Goal: Task Accomplishment & Management: Manage account settings

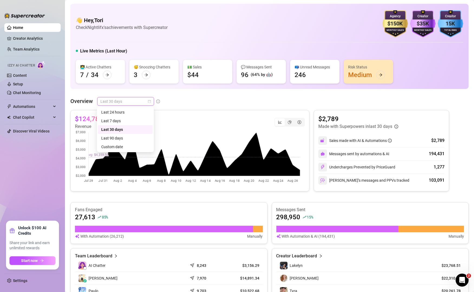
click at [140, 103] on span "Last 30 days" at bounding box center [125, 101] width 50 height 8
click at [172, 94] on div "👋 Hey, Tori Check Nightlifx's achievements with Supercreator $150K Agency Month…" at bounding box center [269, 246] width 398 height 484
click at [288, 122] on div "segmented control" at bounding box center [290, 123] width 10 height 8
click at [286, 119] on input "segmented control" at bounding box center [286, 119] width 0 height 0
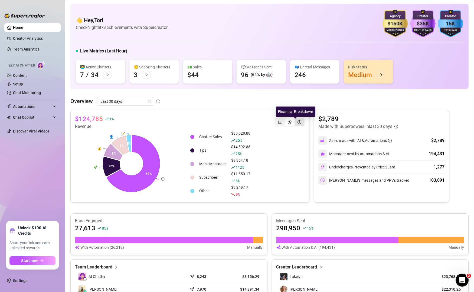
click at [298, 123] on icon "dollar-circle" at bounding box center [300, 122] width 4 height 4
click at [296, 119] on input "segmented control" at bounding box center [296, 119] width 0 height 0
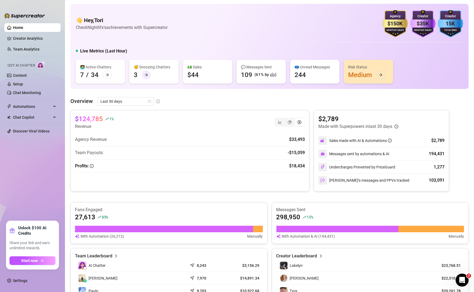
click at [144, 73] on icon "arrow-right" at bounding box center [146, 75] width 4 height 4
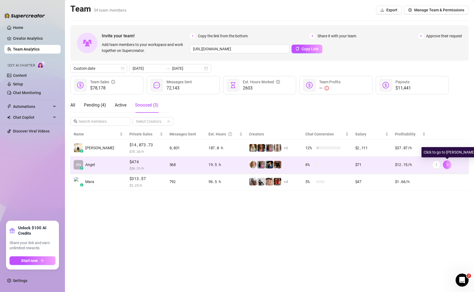
click at [447, 167] on span "button" at bounding box center [447, 165] width 4 height 4
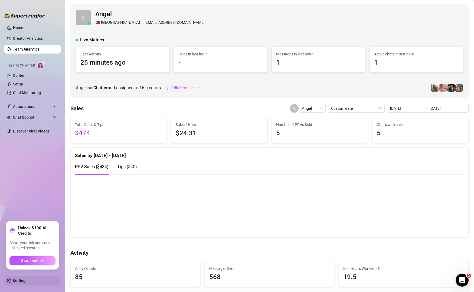
click at [15, 280] on link "Settings" at bounding box center [20, 281] width 14 height 4
